Goal: Task Accomplishment & Management: Manage account settings

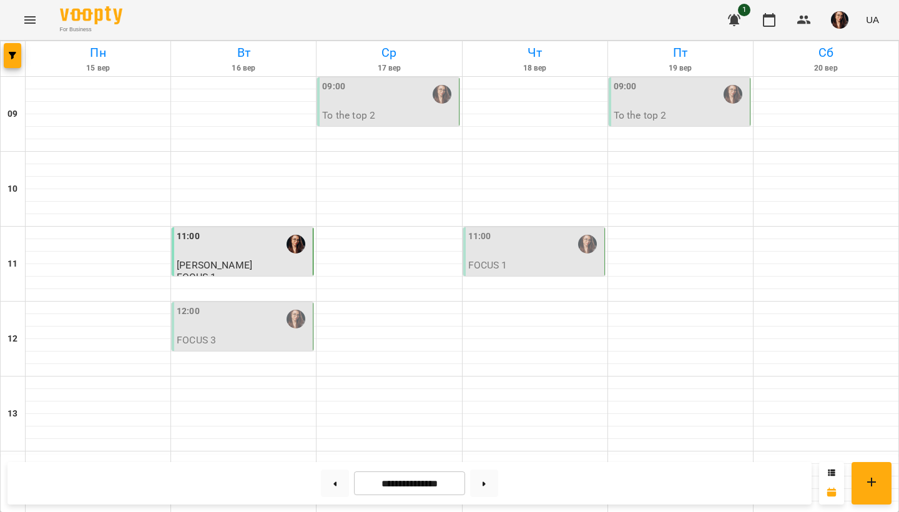
scroll to position [520, 0]
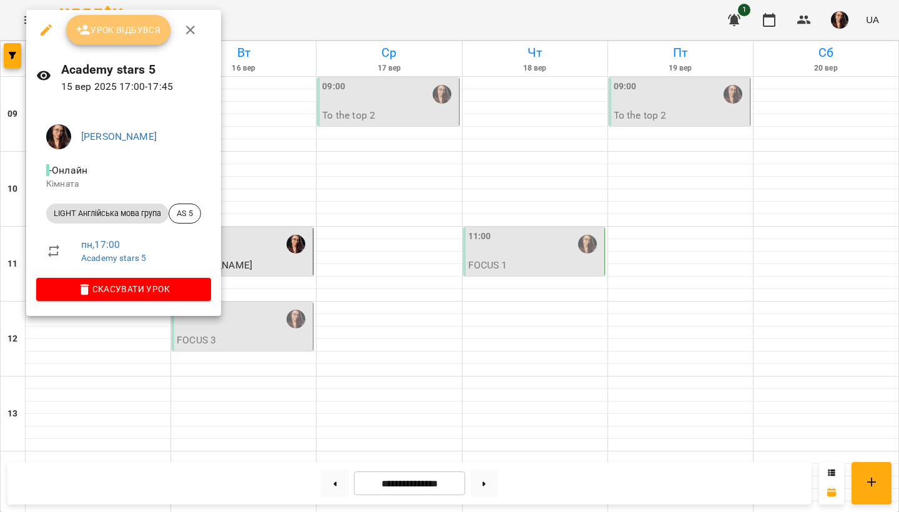
click at [122, 39] on button "Урок відбувся" at bounding box center [118, 30] width 105 height 30
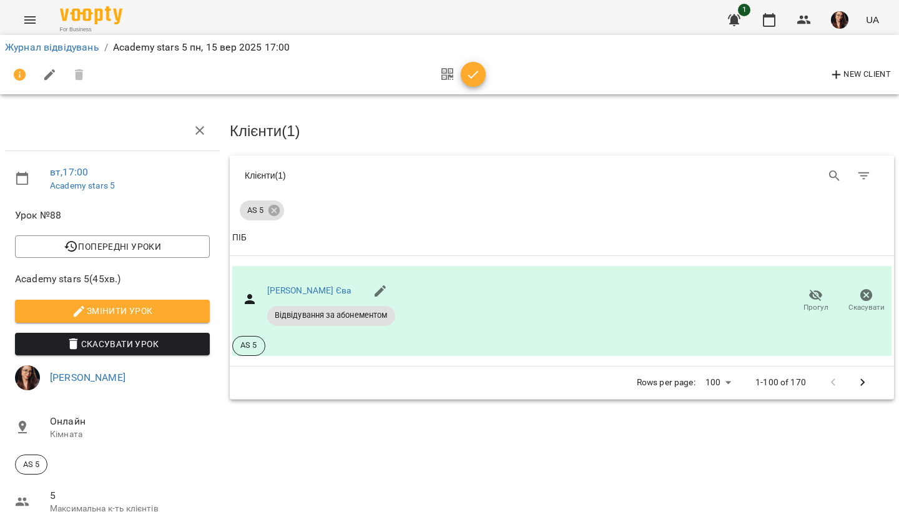
click at [475, 74] on icon "button" at bounding box center [473, 74] width 15 height 15
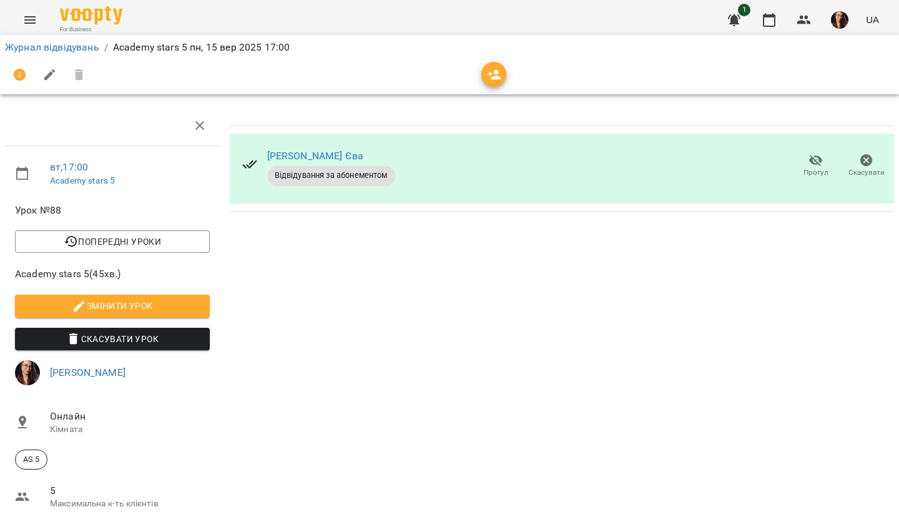
scroll to position [155, 0]
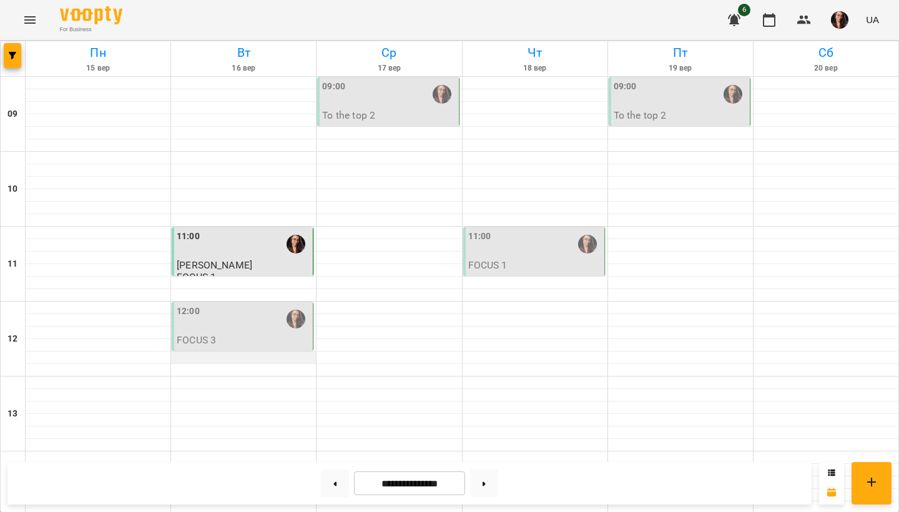
scroll to position [441, 0]
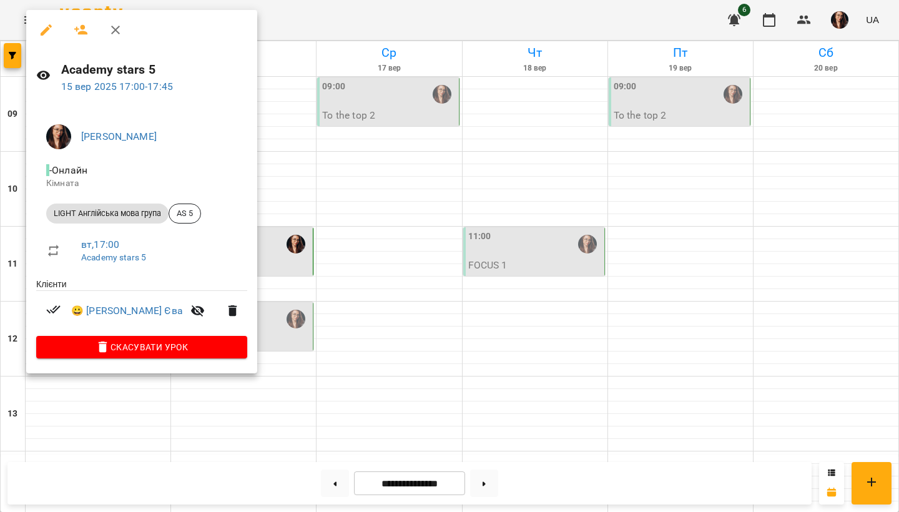
click at [288, 171] on div at bounding box center [449, 256] width 899 height 512
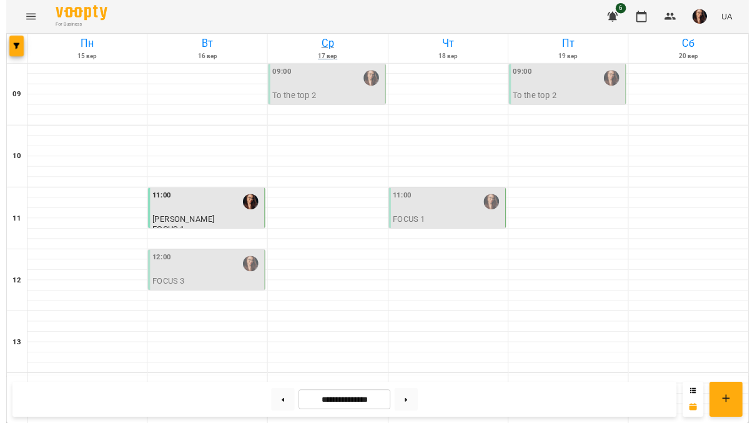
scroll to position [0, 0]
